Goal: Use online tool/utility: Use online tool/utility

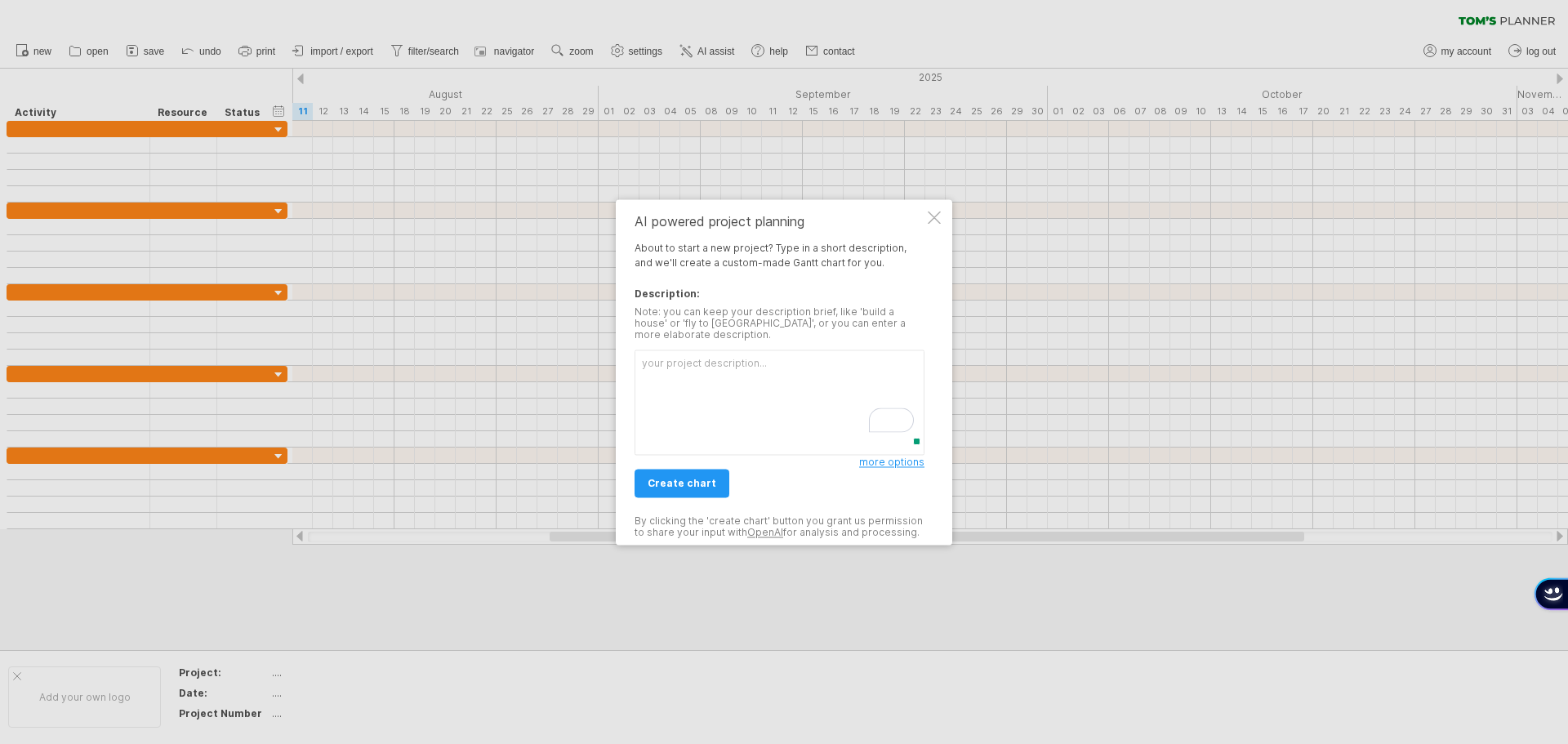
click at [706, 369] on textarea "To enrich screen reader interactions, please activate Accessibility in Grammarl…" at bounding box center [780, 402] width 290 height 105
click at [673, 359] on textarea "To enrich screen reader interactions, please activate Accessibility in Grammarl…" at bounding box center [780, 402] width 290 height 105
paste textarea "High level customer roll out Communication to customer [DATE] (suggestion : two…"
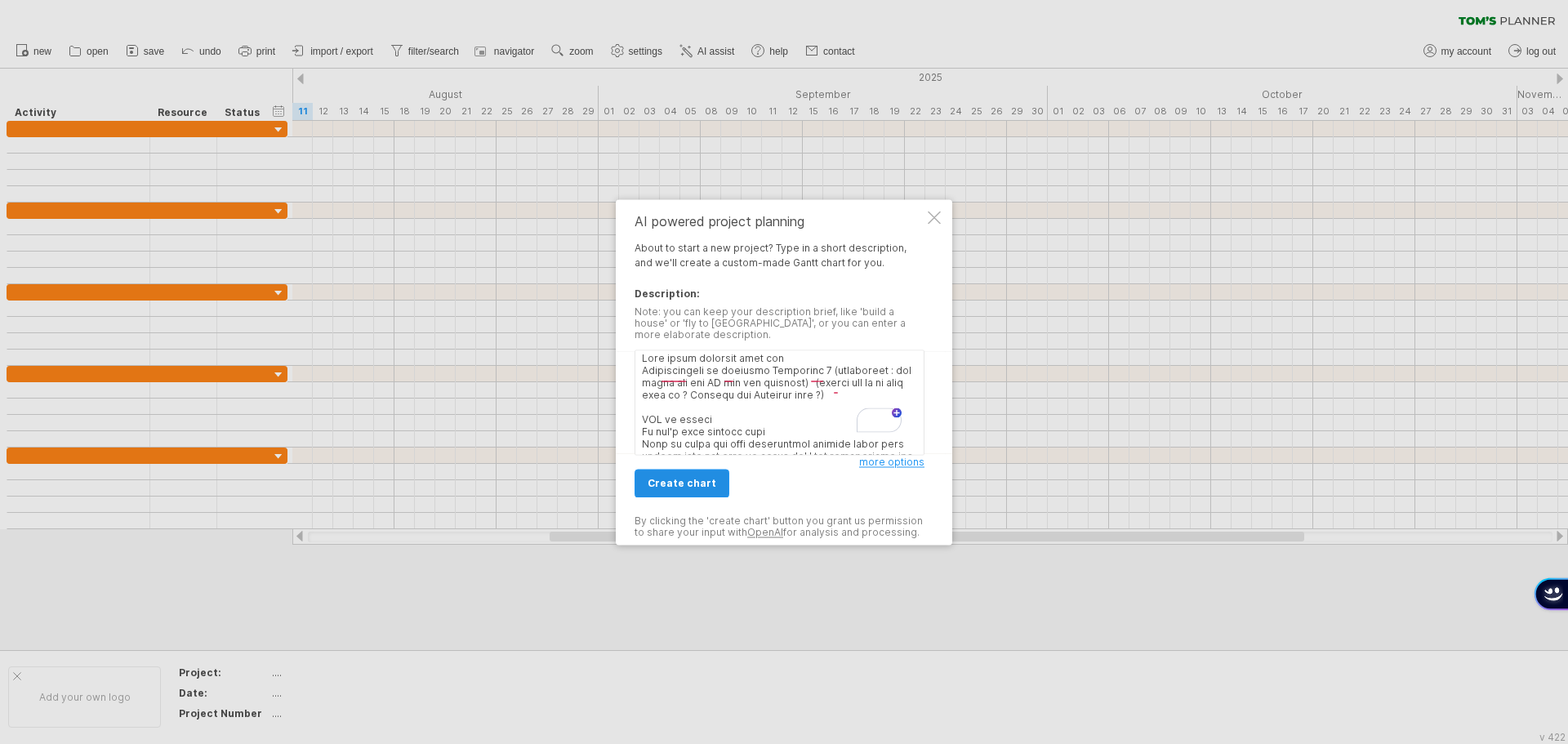
type textarea "High level customer roll out Communication to customer [DATE] (suggestion : two…"
click at [678, 487] on link "create chart" at bounding box center [683, 482] width 95 height 28
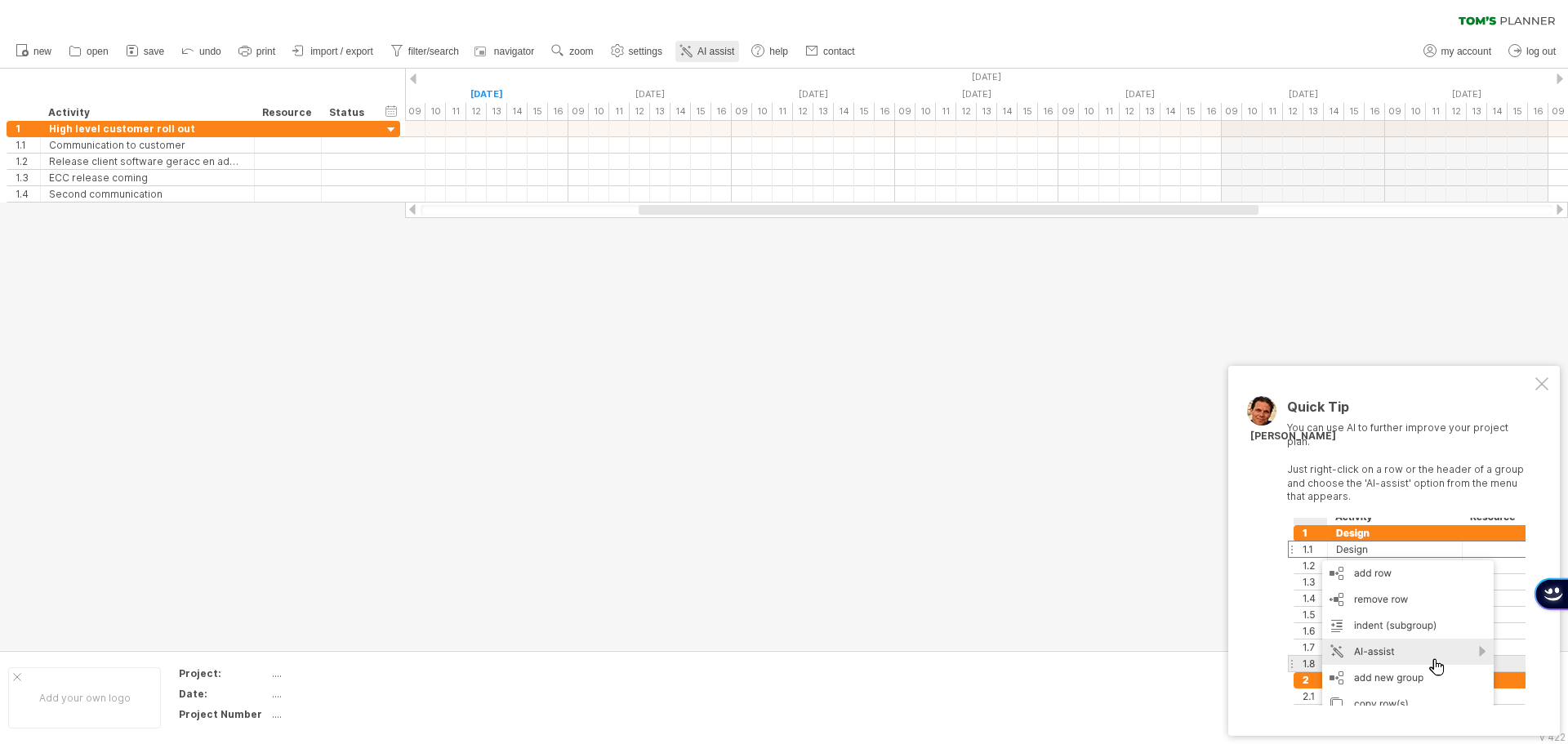
click at [727, 50] on span "AI assist" at bounding box center [715, 51] width 37 height 11
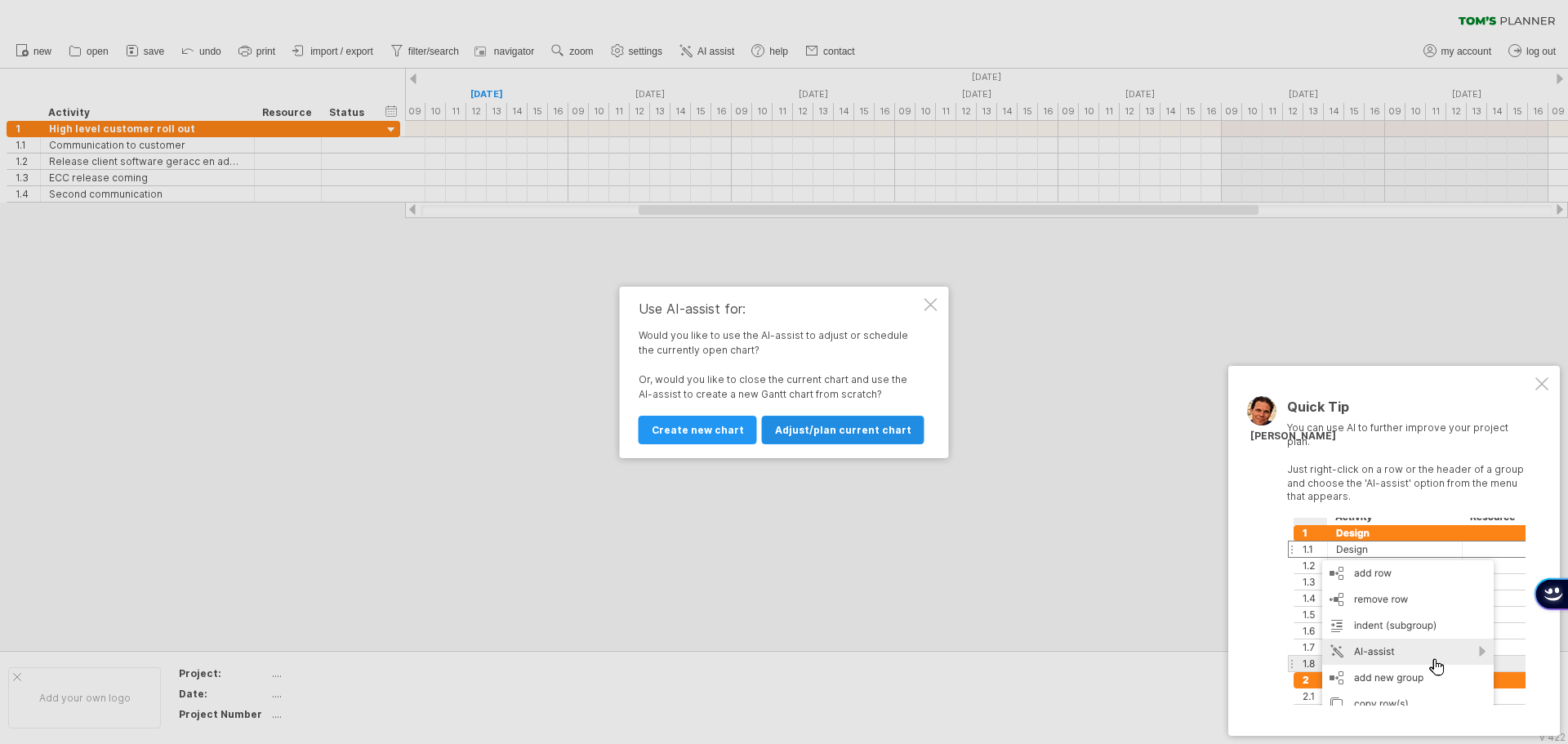
click at [792, 439] on link "Adjust/plan current chart" at bounding box center [843, 430] width 162 height 28
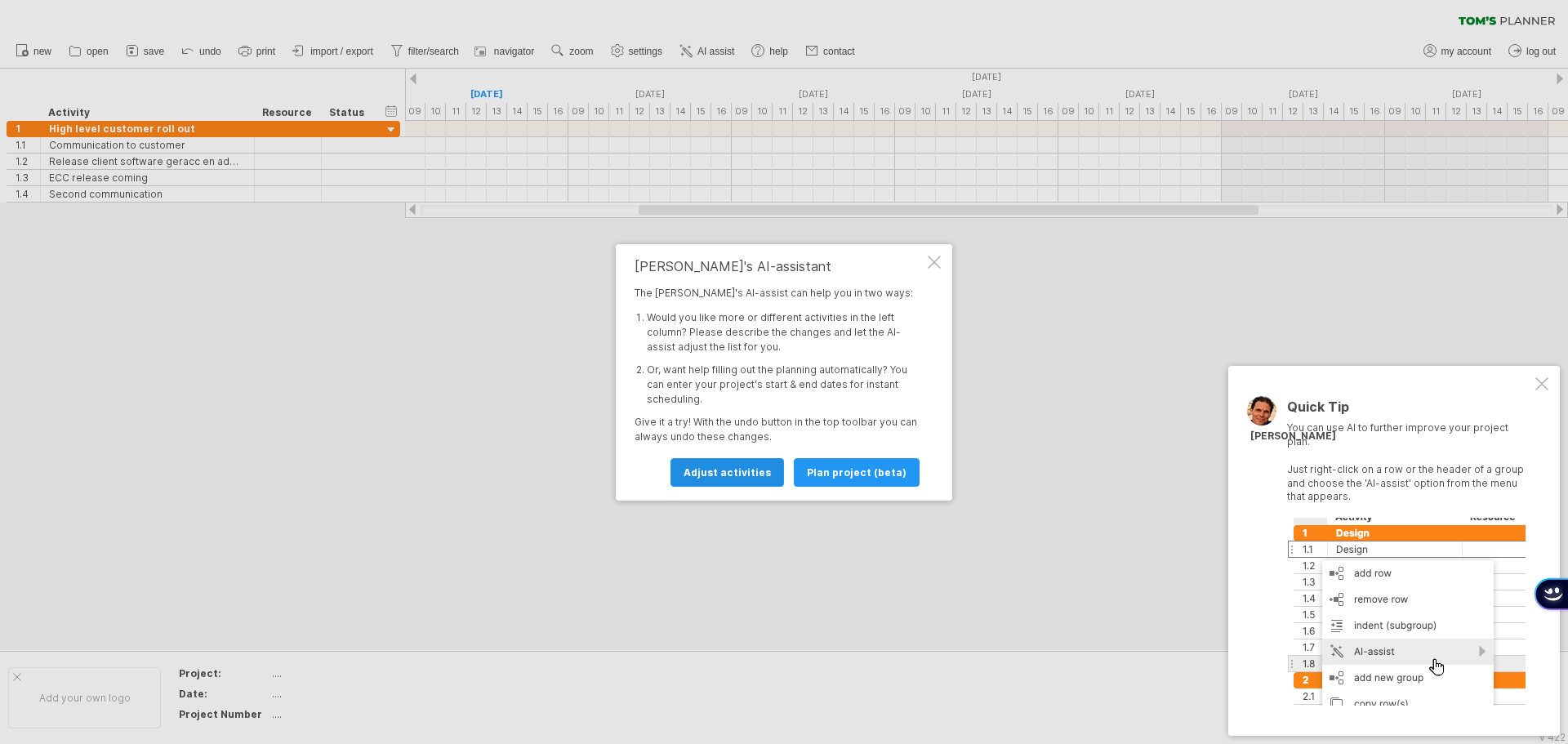
click at [737, 476] on span "Adjust activities" at bounding box center [727, 473] width 87 height 12
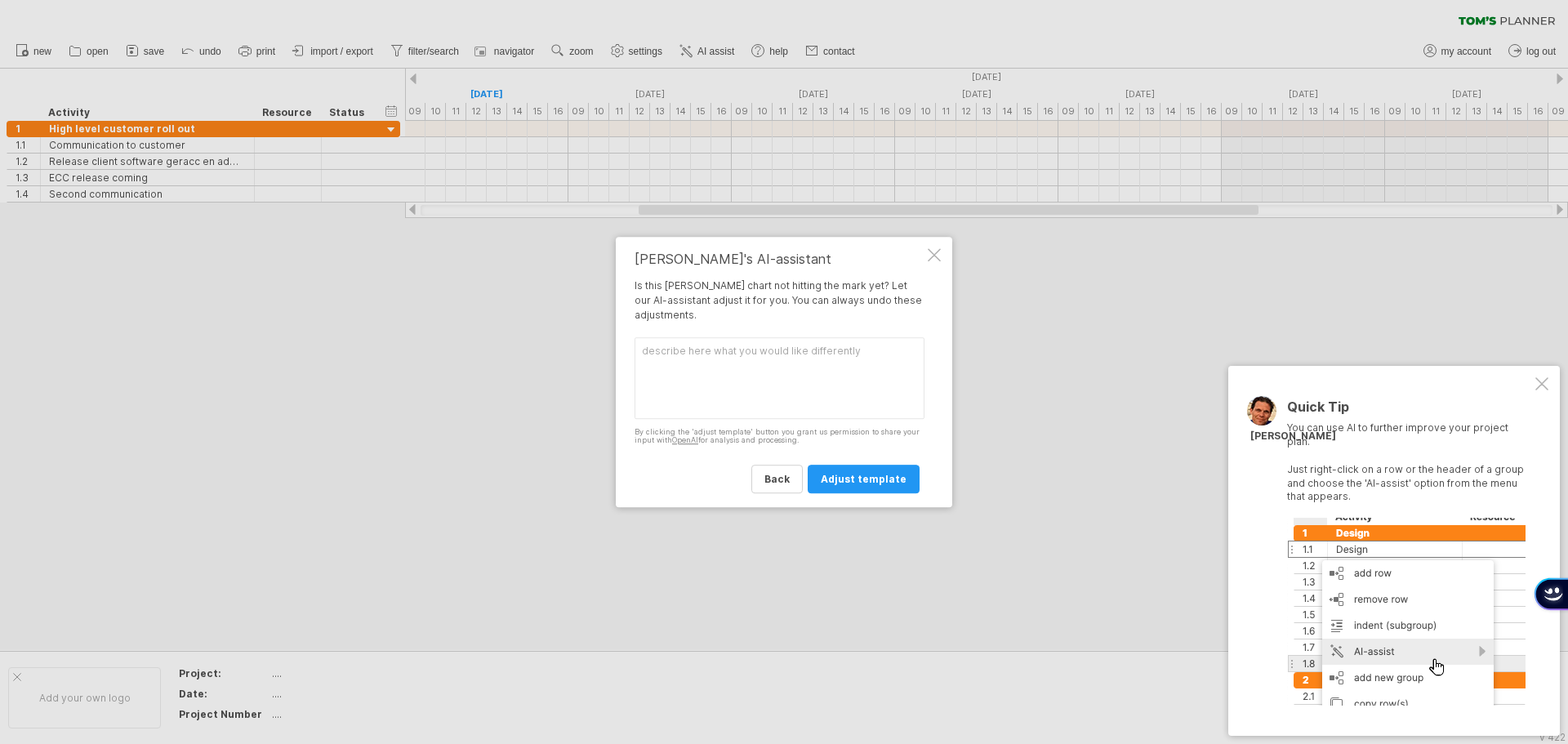
click at [394, 129] on div at bounding box center [784, 372] width 1568 height 744
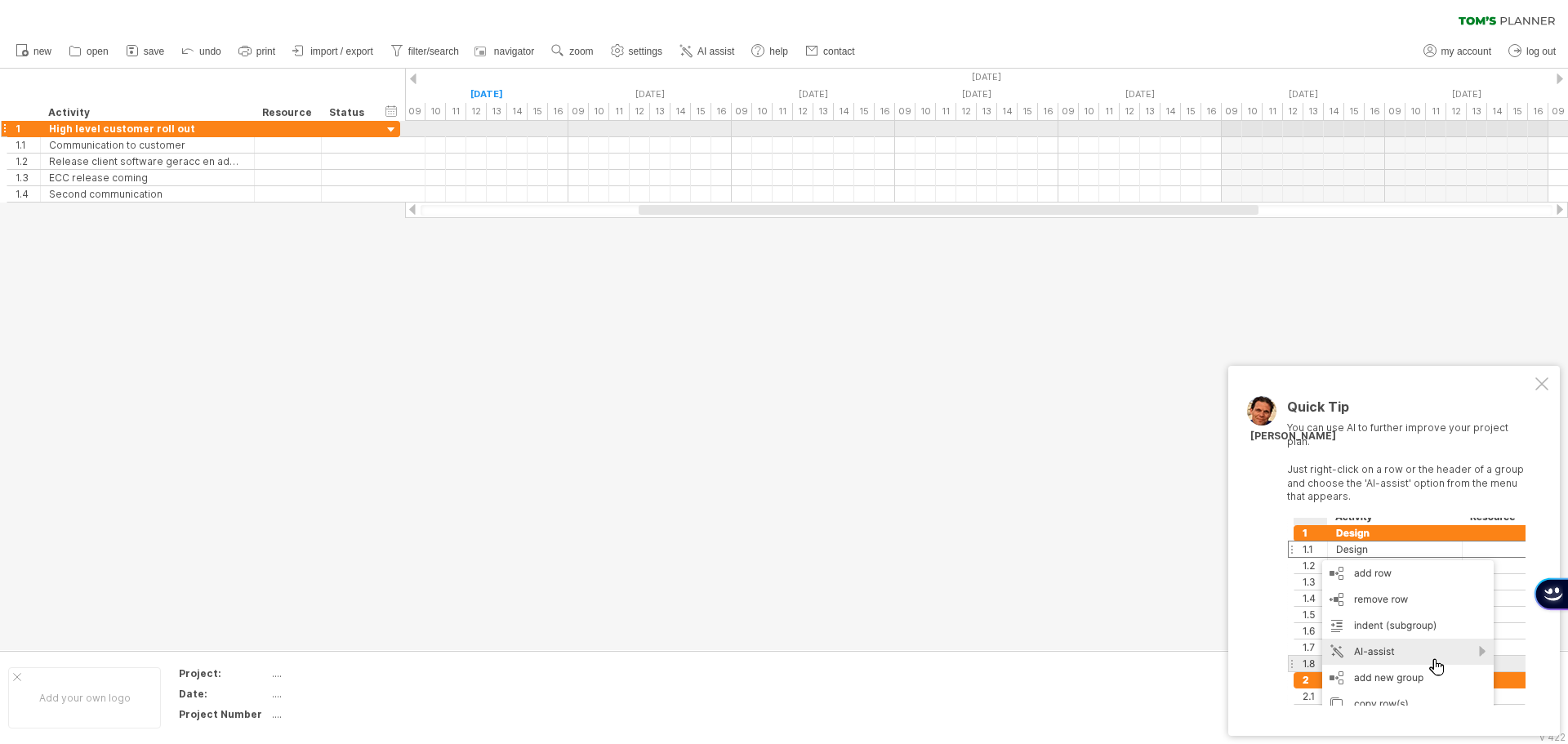
click at [390, 131] on div at bounding box center [392, 130] width 16 height 16
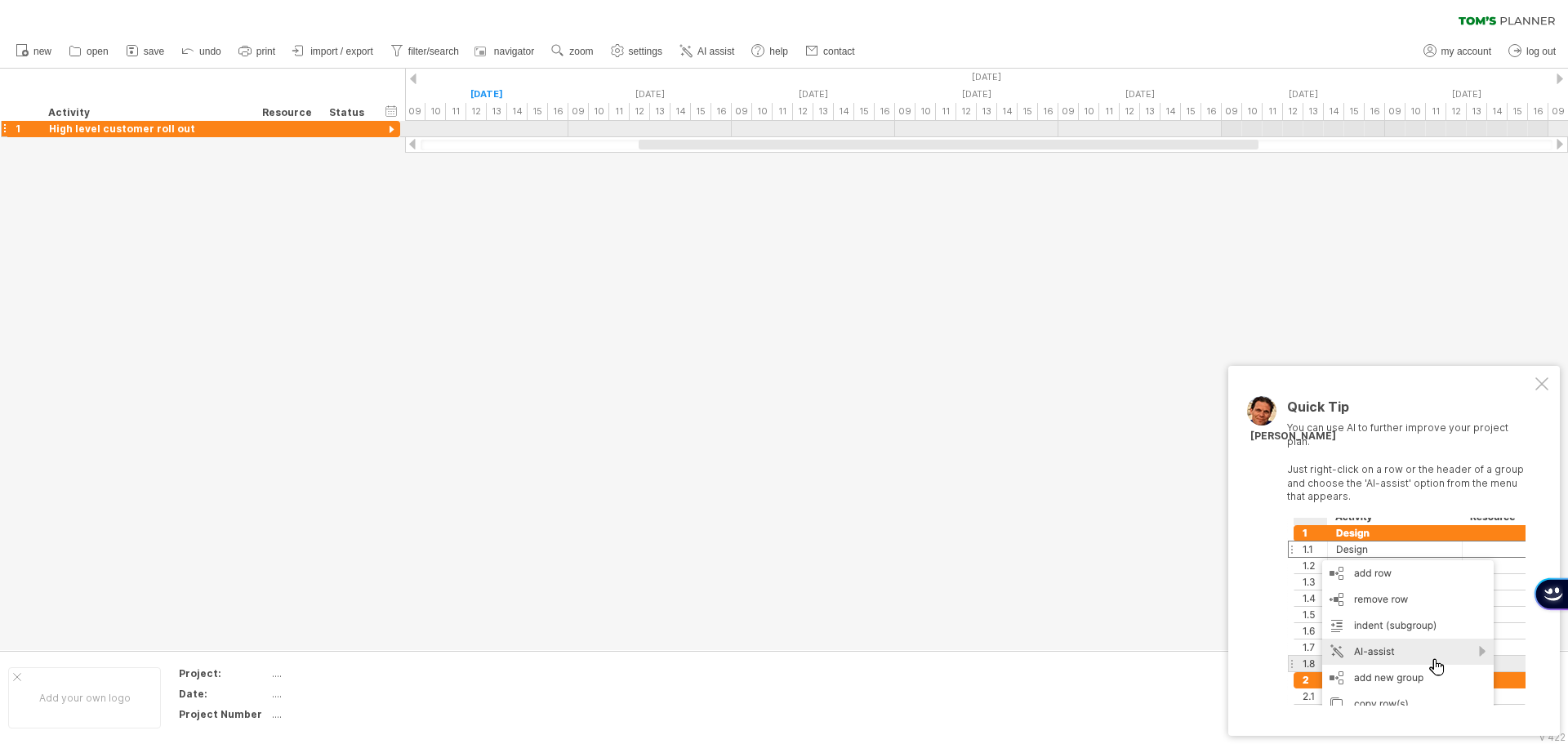
click at [390, 131] on div at bounding box center [392, 130] width 16 height 16
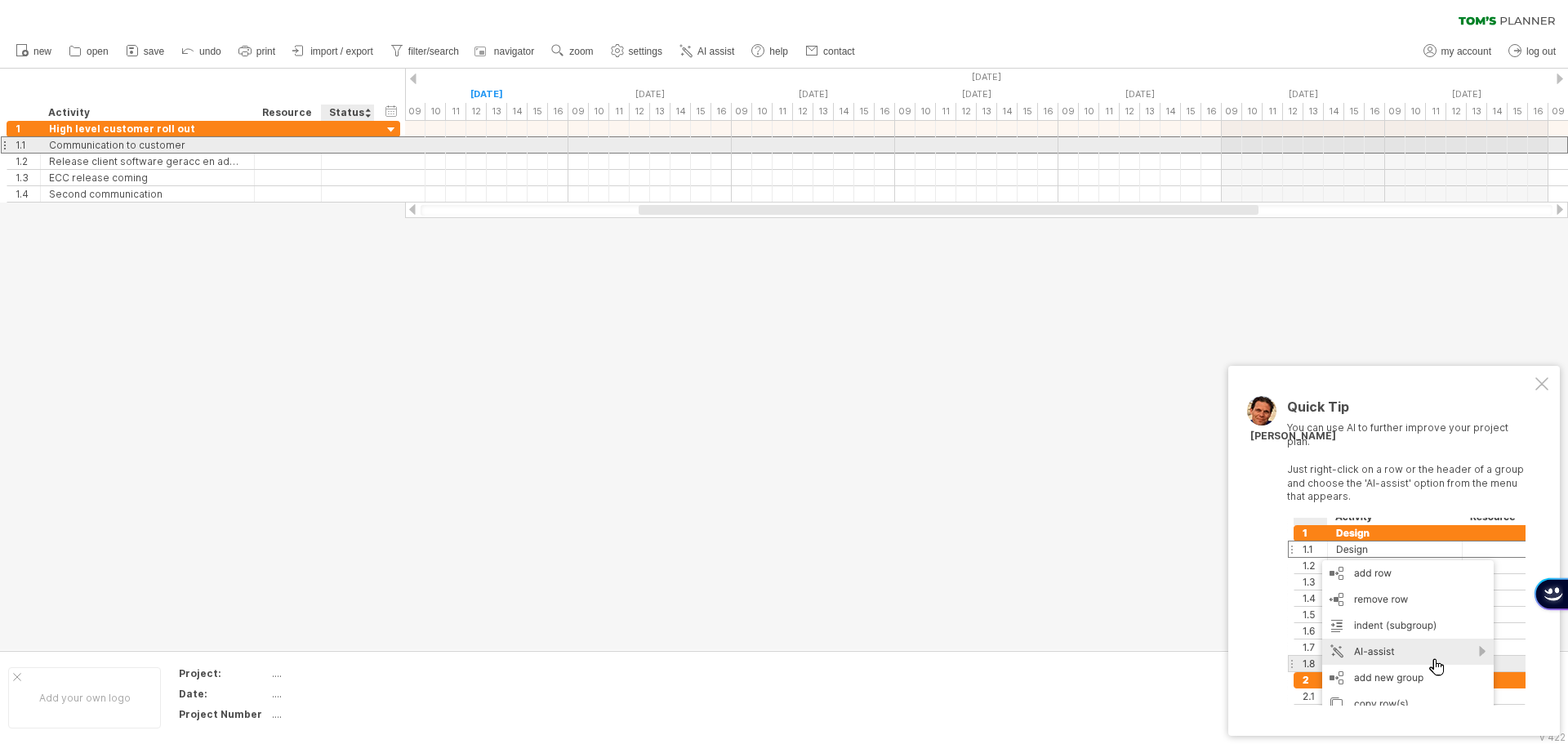
click at [381, 149] on div "**********" at bounding box center [204, 145] width 394 height 17
